Goal: Participate in discussion: Engage in conversation with other users on a specific topic

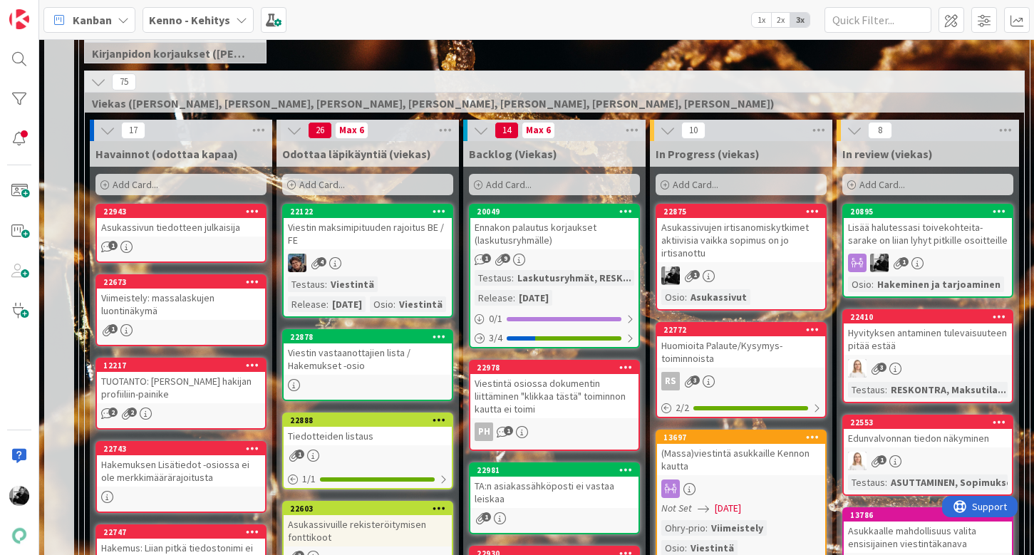
scroll to position [335, 0]
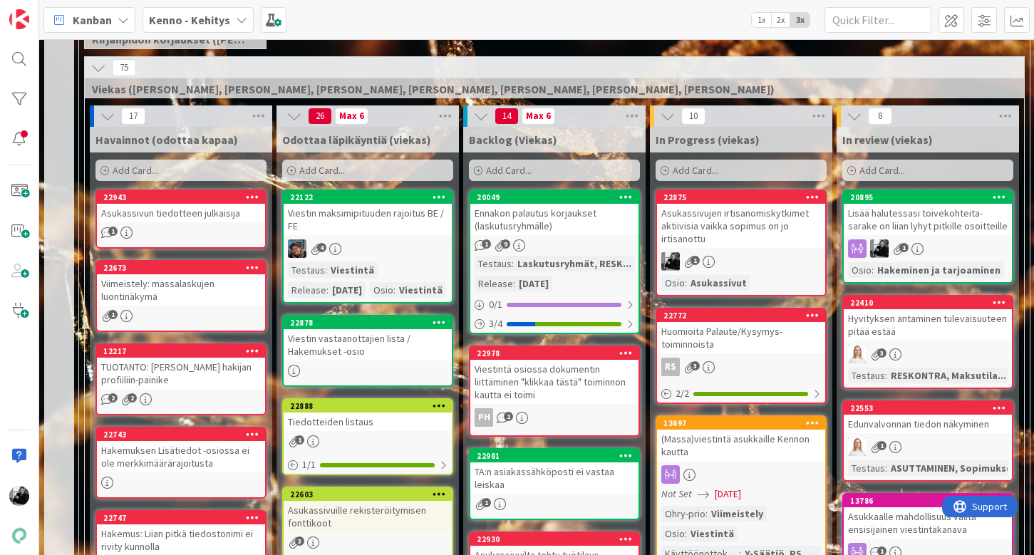
click at [733, 244] on div "Asukassivujen irtisanomiskytkimet aktiivisia vaikka sopimus on jo irtisanottu" at bounding box center [741, 226] width 168 height 44
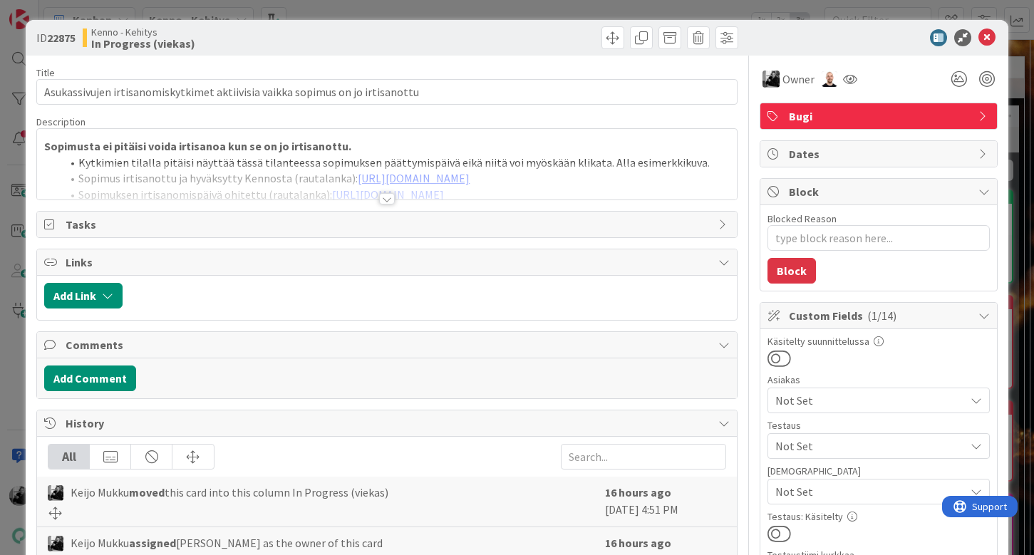
click at [389, 197] on div at bounding box center [387, 198] width 16 height 11
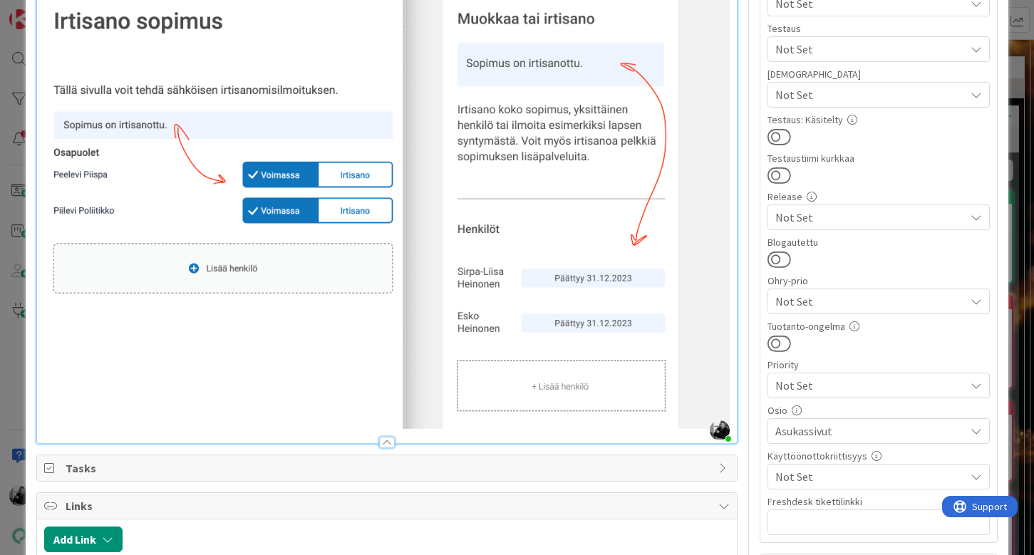
scroll to position [404, 0]
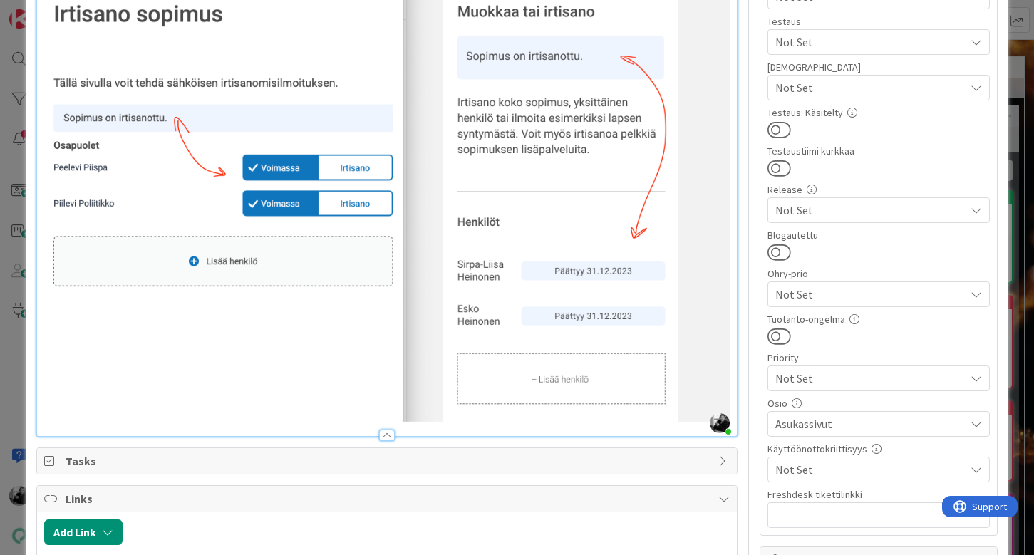
type textarea "x"
